Goal: Information Seeking & Learning: Learn about a topic

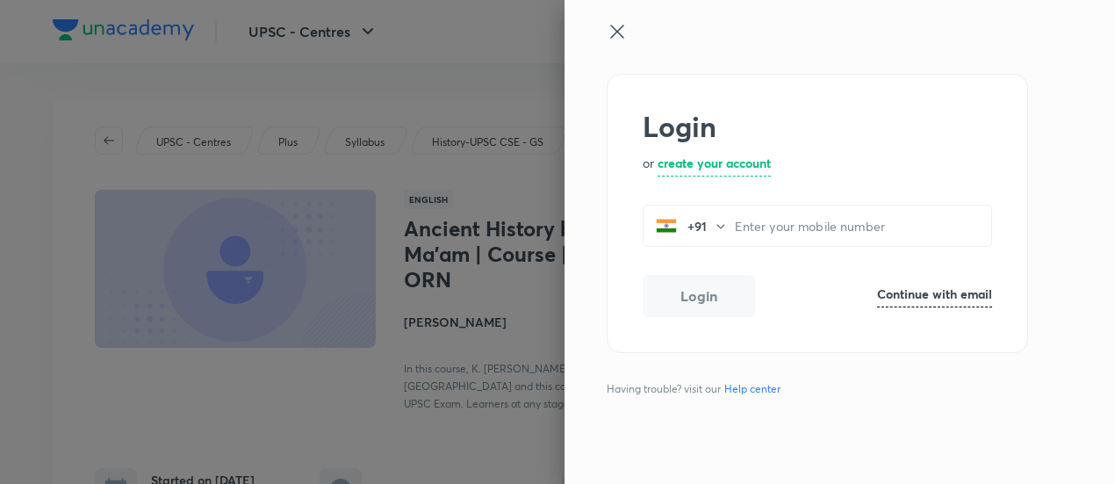
drag, startPoint x: 0, startPoint y: 0, endPoint x: 626, endPoint y: 38, distance: 627.3
click at [626, 38] on icon at bounding box center [617, 31] width 21 height 21
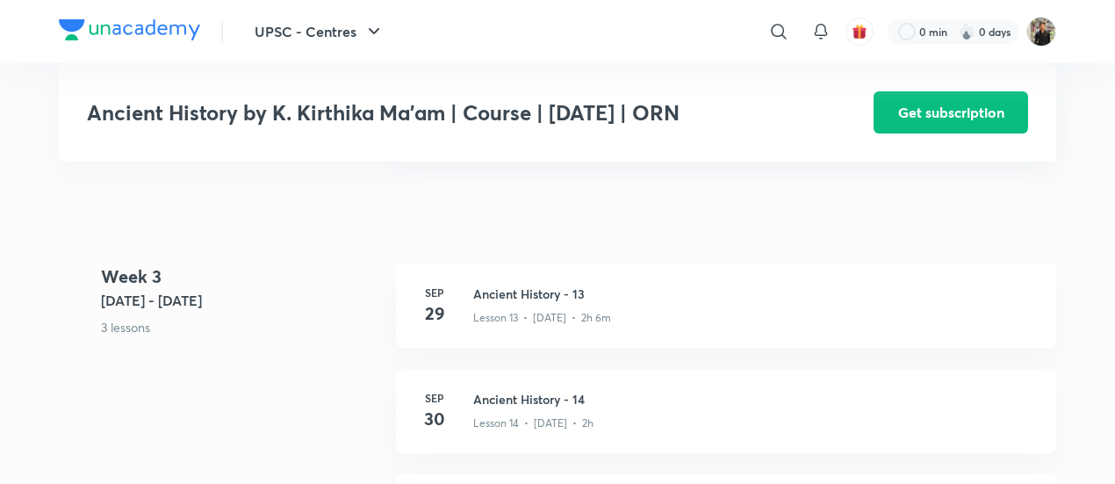
scroll to position [2018, 0]
click at [523, 299] on h3 "Ancient History - 13" at bounding box center [754, 295] width 562 height 18
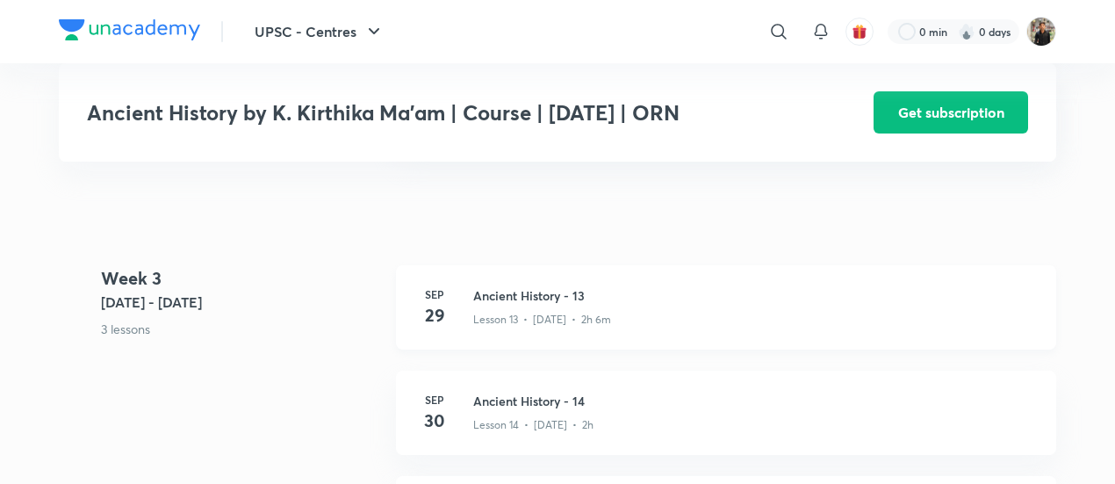
click at [523, 299] on h3 "Ancient History - 13" at bounding box center [754, 295] width 562 height 18
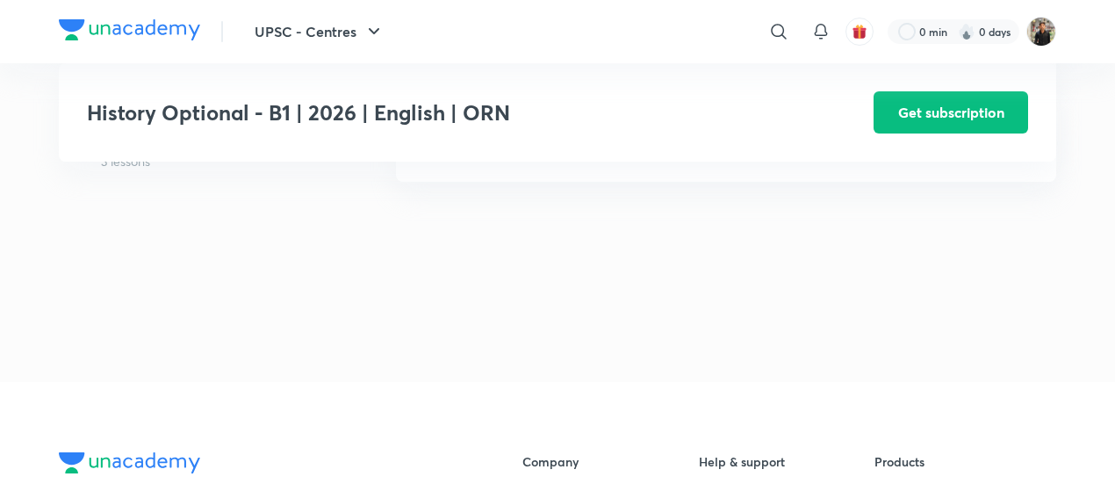
scroll to position [7009, 0]
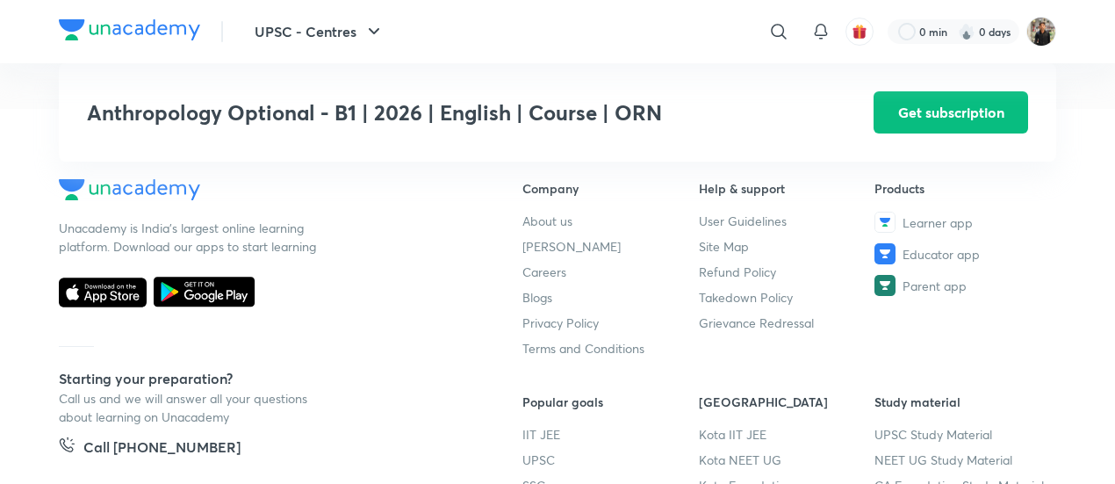
scroll to position [7004, 0]
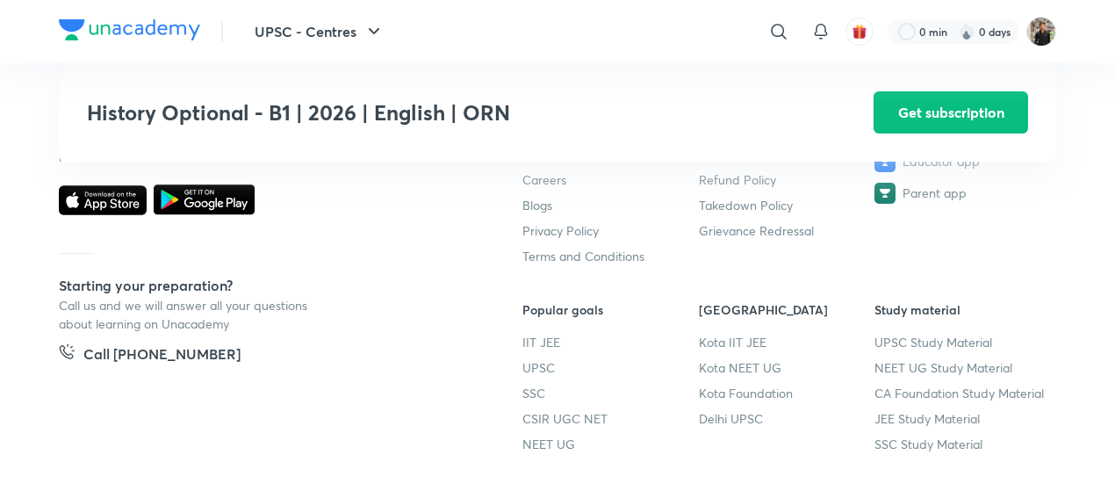
scroll to position [7399, 0]
